Goal: Task Accomplishment & Management: Manage account settings

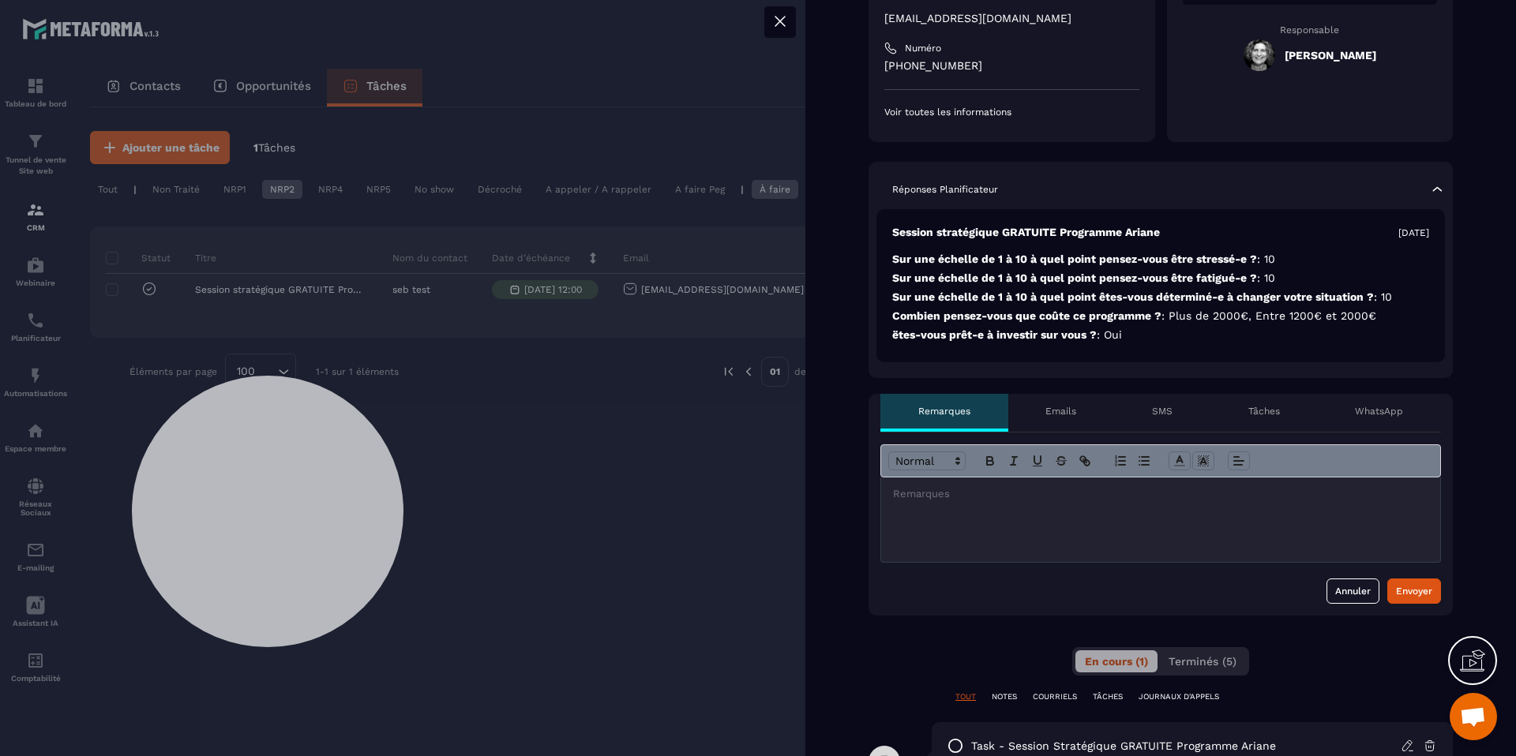
scroll to position [351, 0]
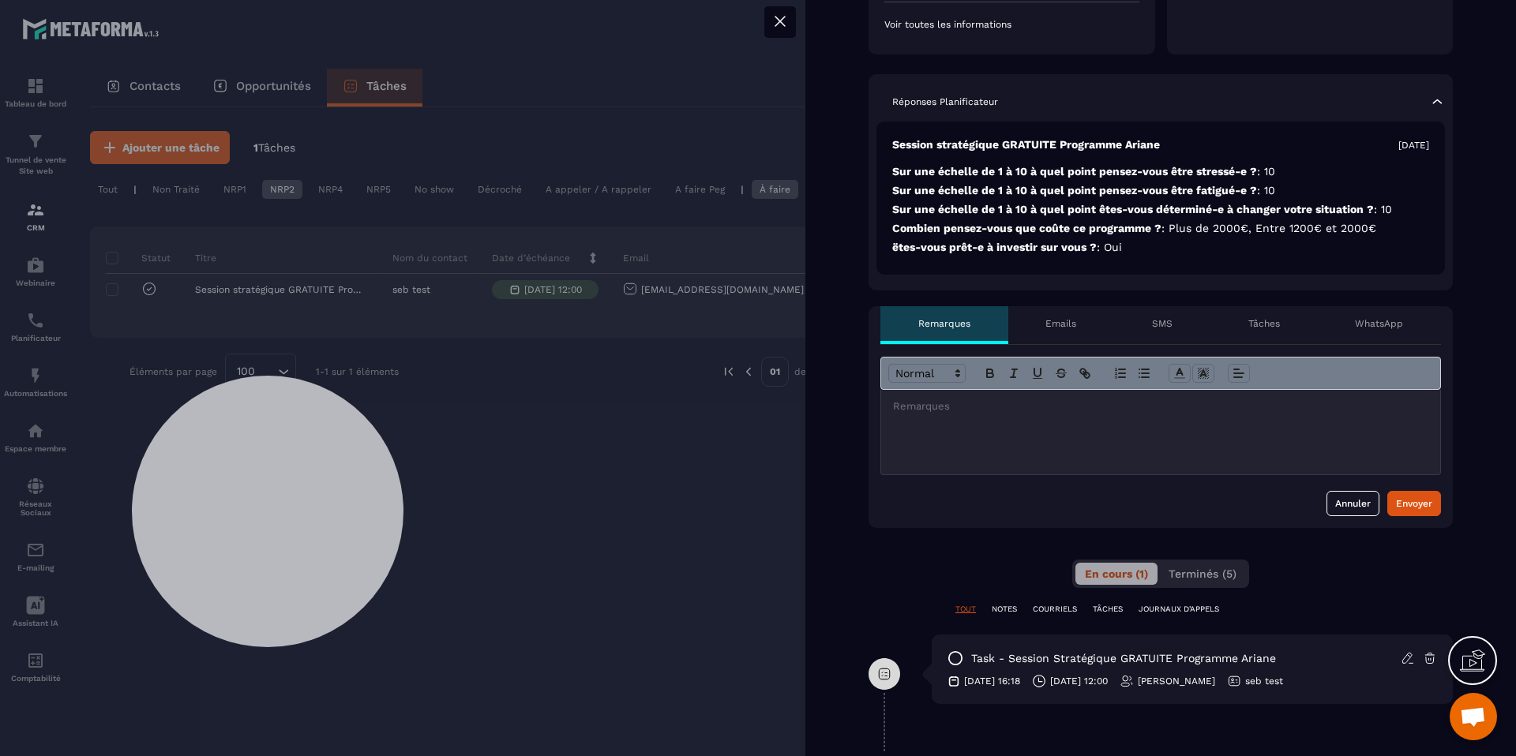
click at [1166, 329] on p "SMS" at bounding box center [1162, 323] width 21 height 13
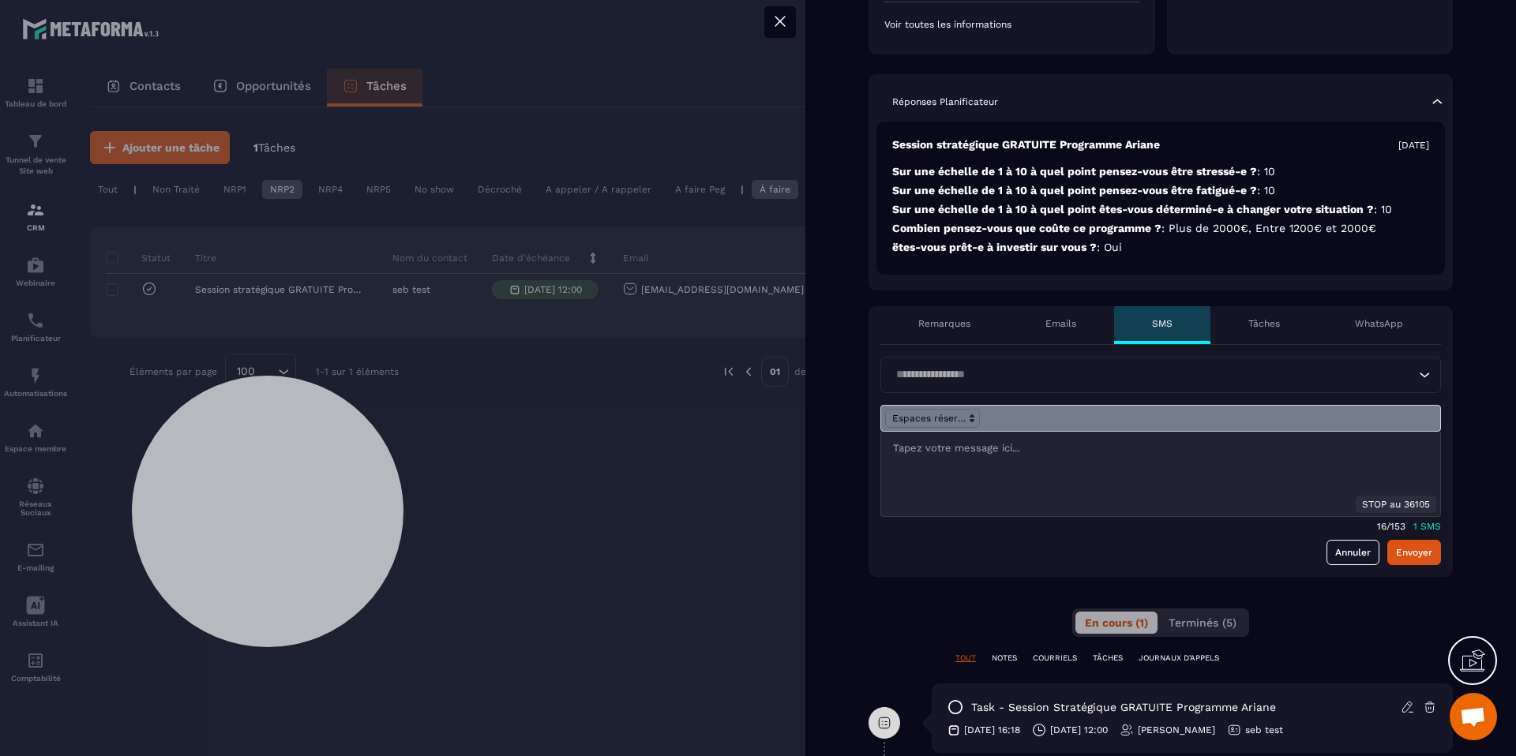
click at [1396, 321] on p "WhatsApp" at bounding box center [1379, 323] width 48 height 13
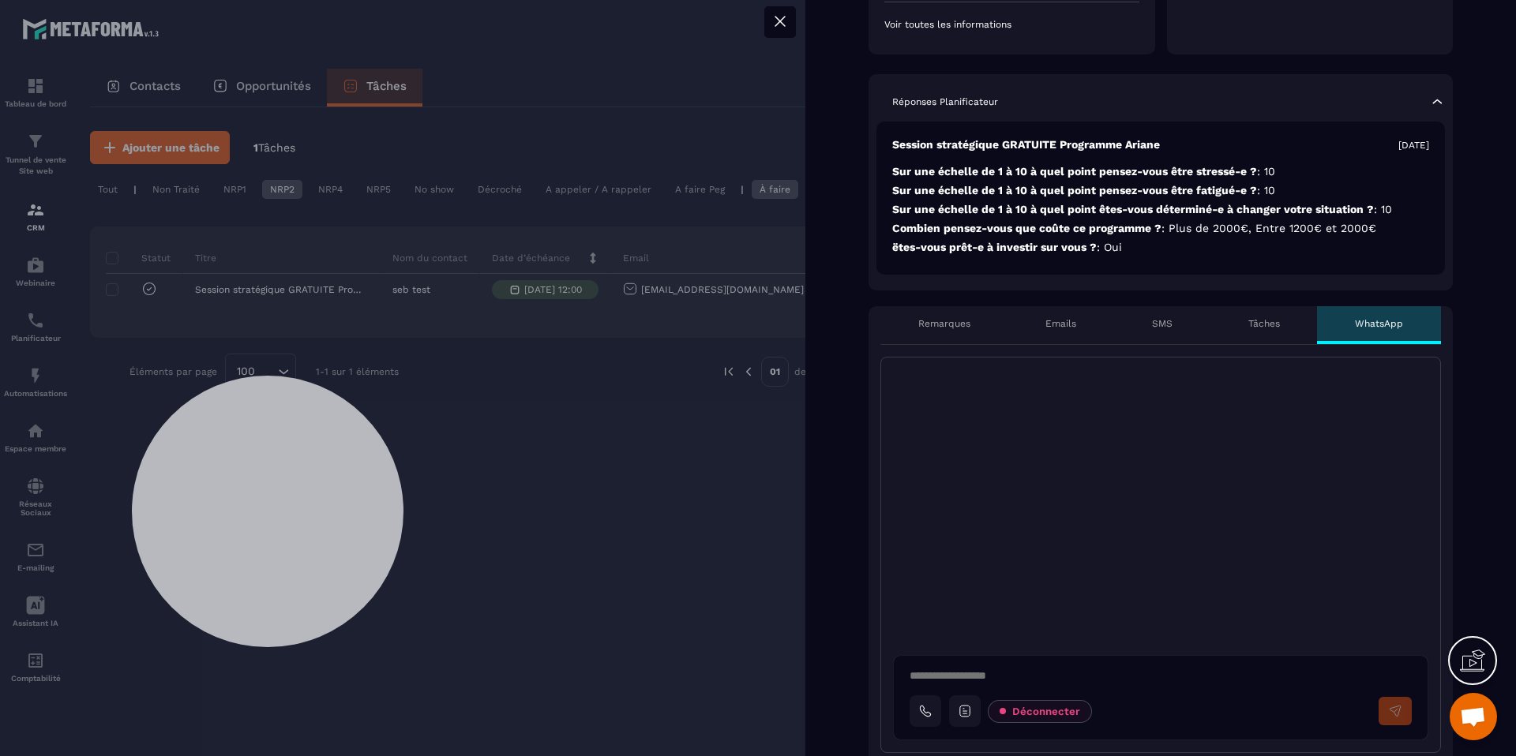
click at [778, 23] on icon at bounding box center [779, 21] width 9 height 9
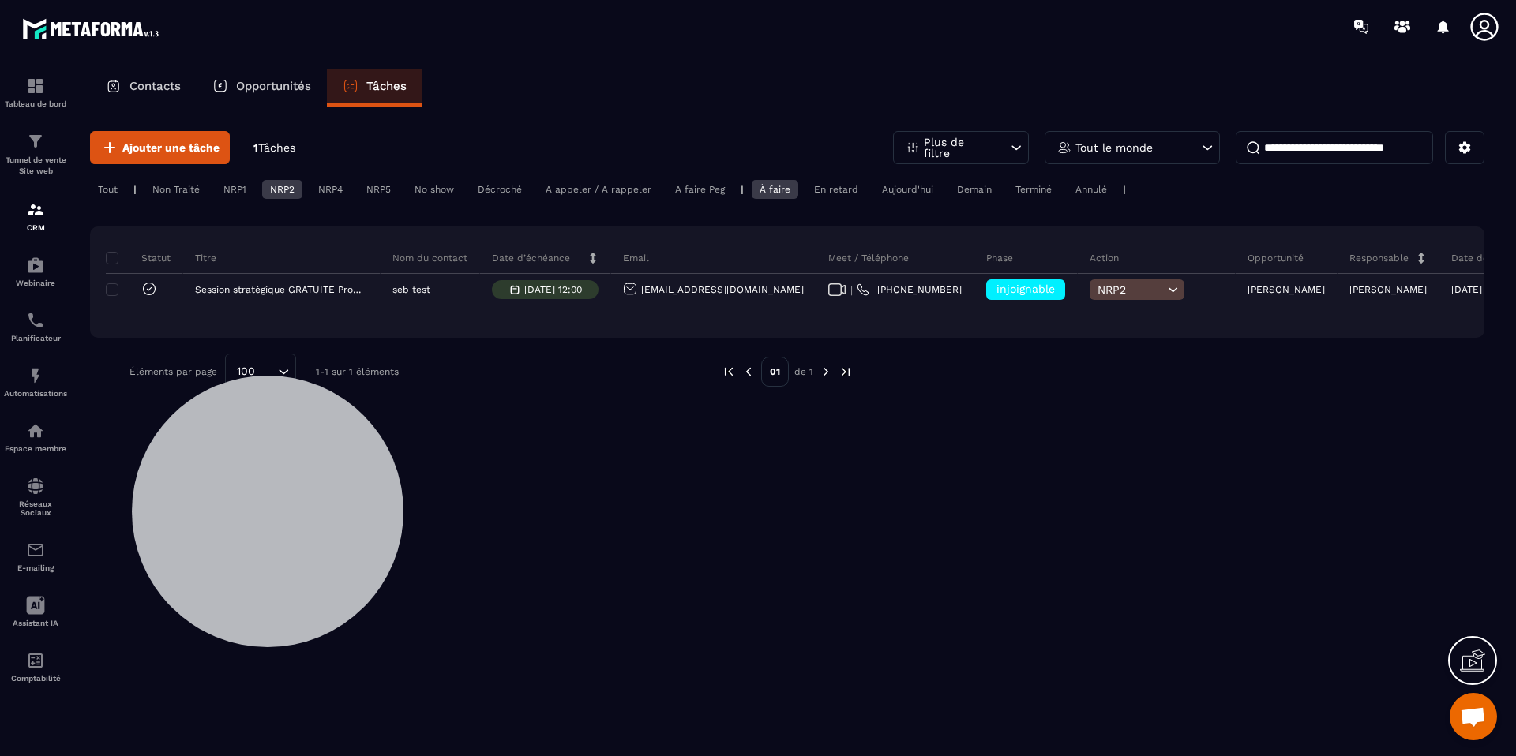
click at [1481, 30] on icon at bounding box center [1484, 27] width 28 height 28
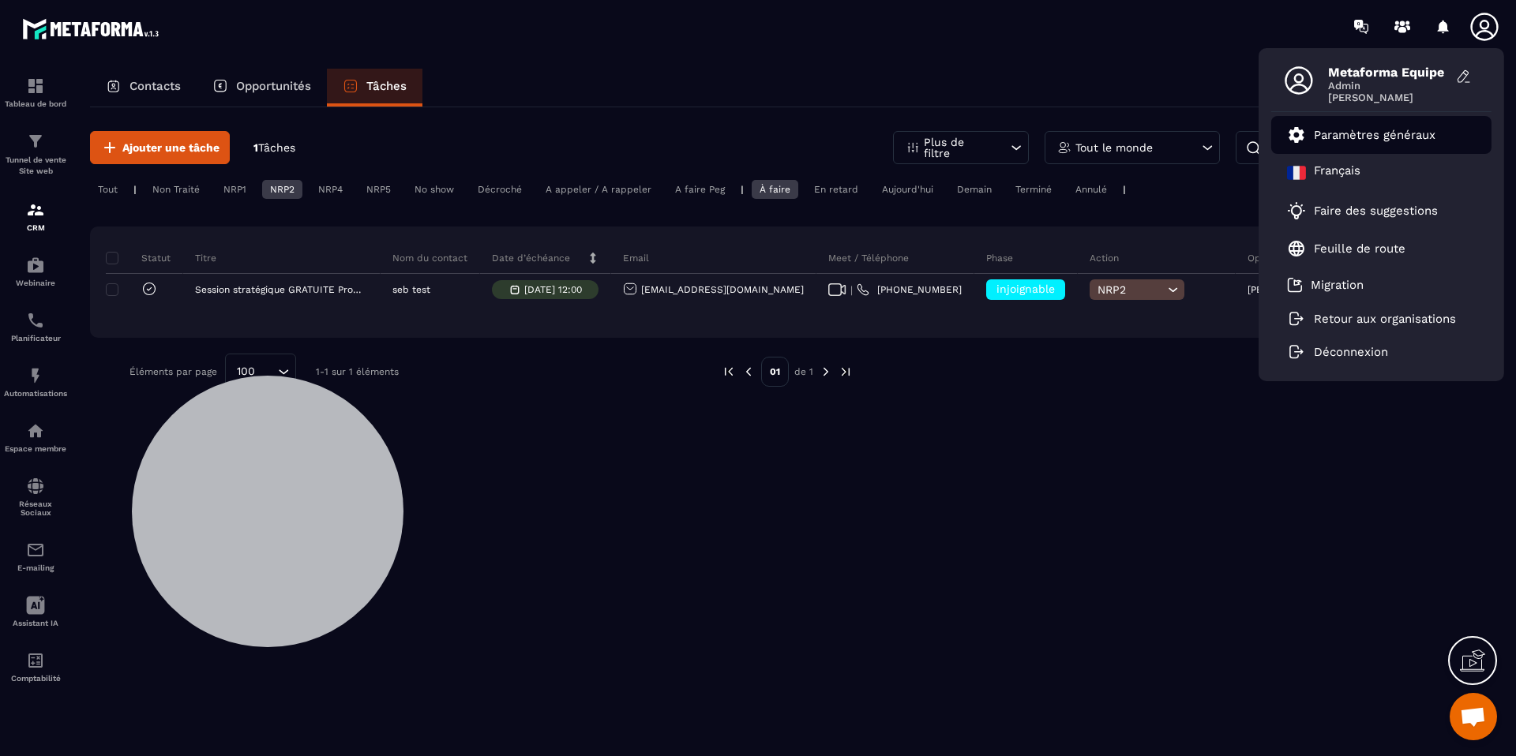
click at [1403, 137] on p "Paramètres généraux" at bounding box center [1375, 135] width 122 height 14
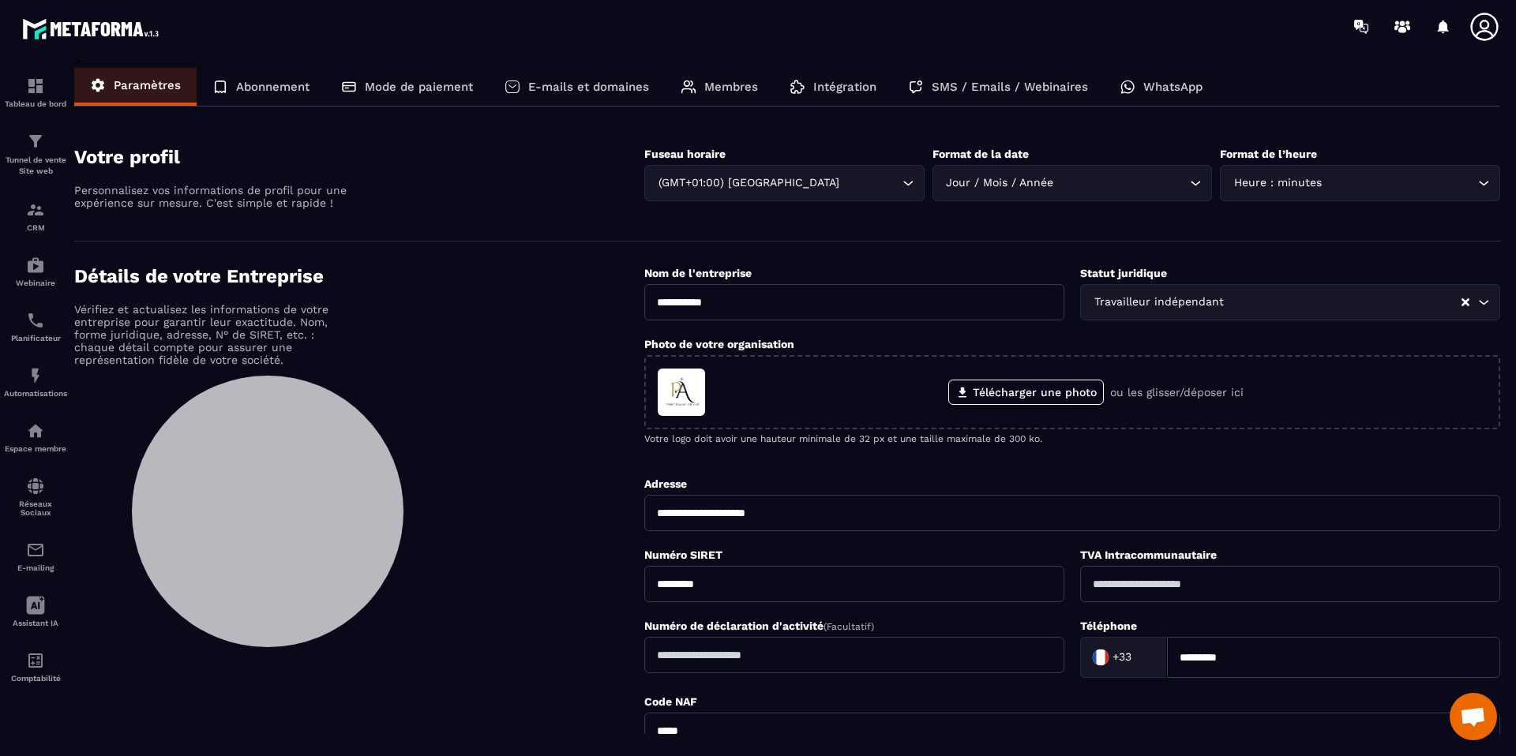
click at [1007, 89] on p "SMS / Emails / Webinaires" at bounding box center [1010, 87] width 156 height 14
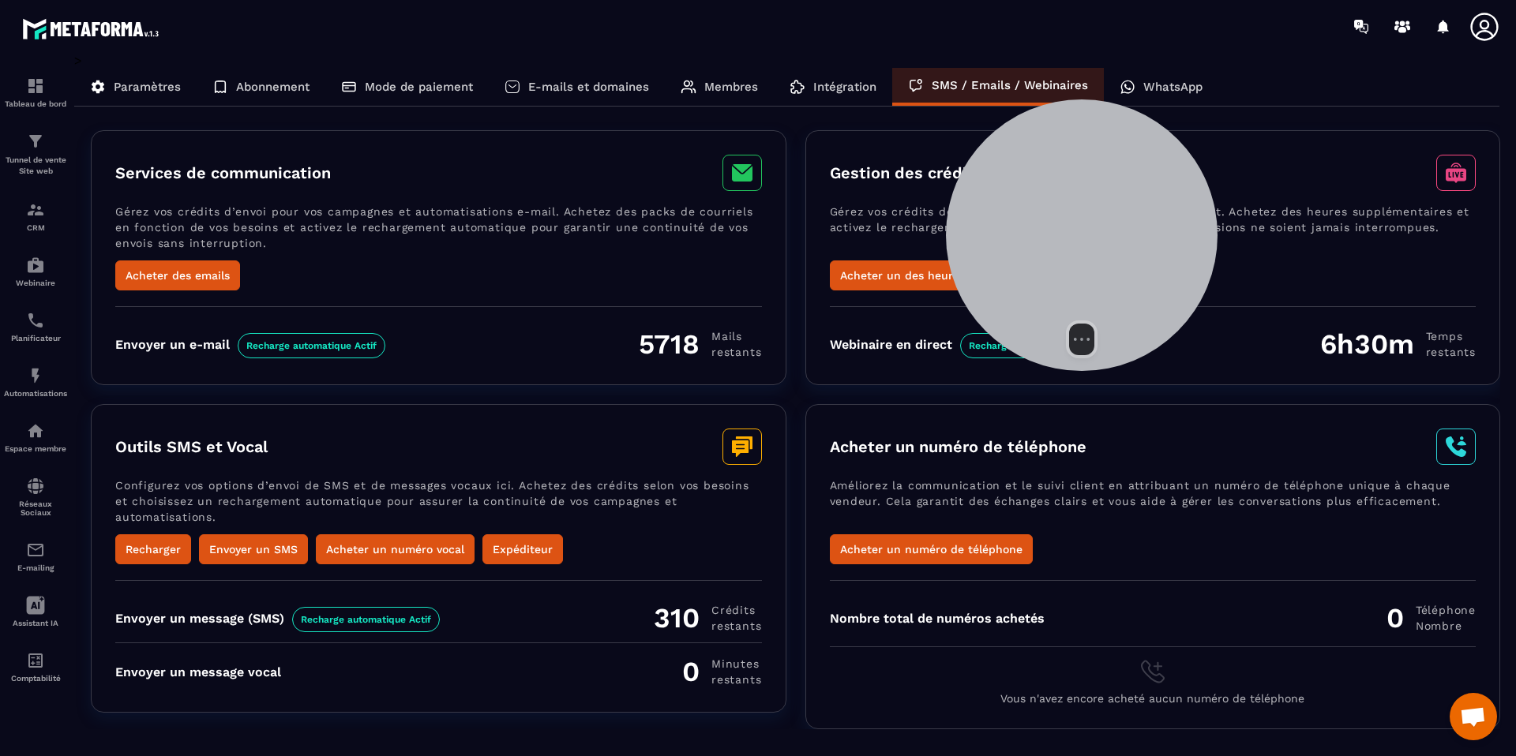
drag, startPoint x: 221, startPoint y: 455, endPoint x: 1034, endPoint y: 178, distance: 859.0
click at [1034, 178] on div at bounding box center [1082, 235] width 272 height 272
